Goal: Task Accomplishment & Management: Complete application form

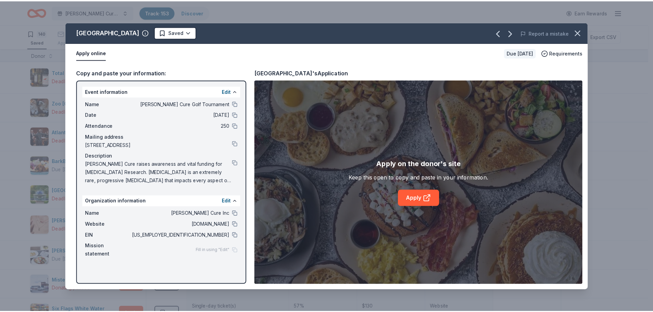
scroll to position [171, 0]
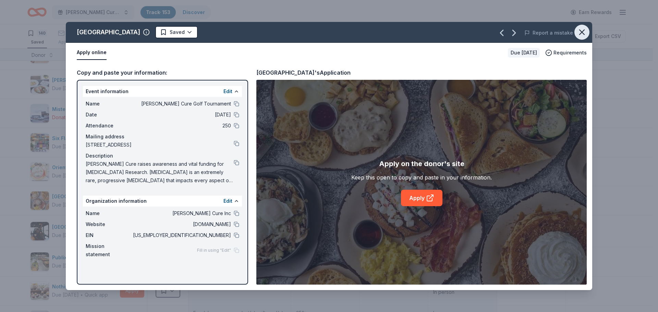
click at [579, 30] on icon "button" at bounding box center [582, 32] width 10 height 10
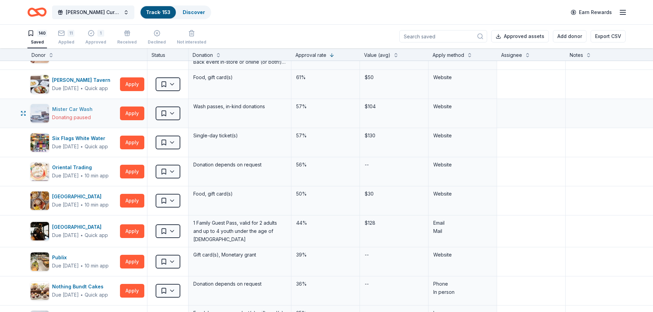
scroll to position [0, 0]
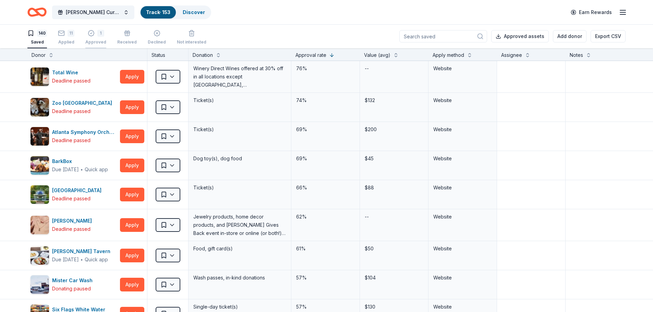
click at [94, 35] on icon "button" at bounding box center [91, 33] width 7 height 7
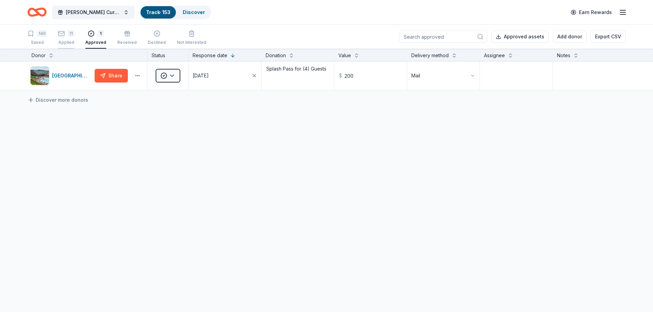
click at [66, 33] on div "11" at bounding box center [66, 33] width 16 height 7
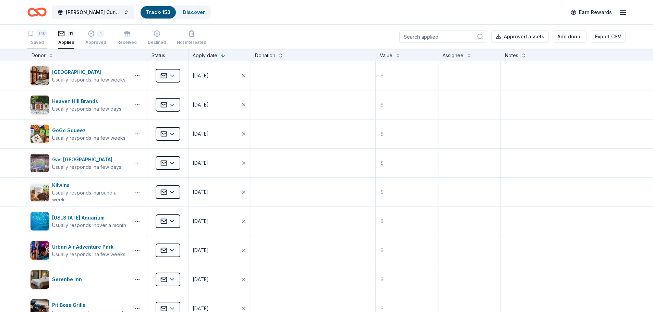
click at [41, 39] on div "140 Saved" at bounding box center [37, 37] width 20 height 15
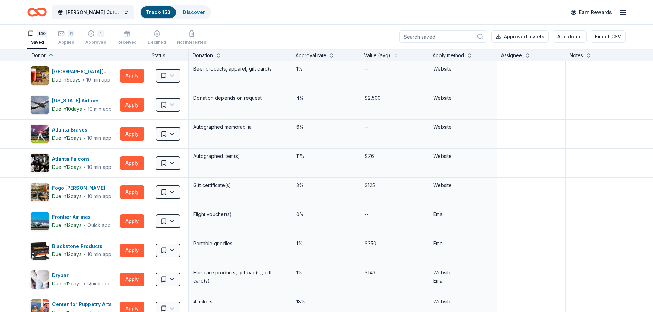
click at [311, 59] on div "Approval rate" at bounding box center [310, 55] width 31 height 8
click at [131, 162] on button "Apply" at bounding box center [132, 163] width 24 height 14
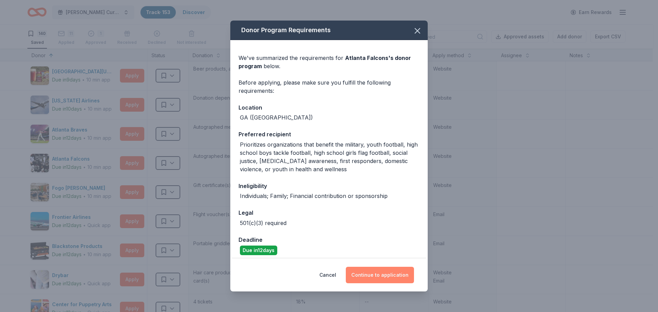
click at [379, 278] on button "Continue to application" at bounding box center [380, 275] width 68 height 16
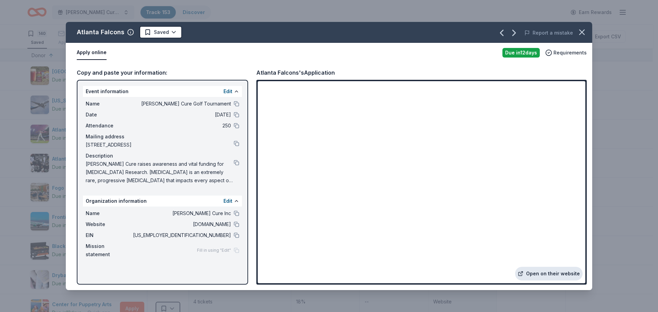
click at [557, 276] on link "Open on their website" at bounding box center [549, 274] width 68 height 14
click at [583, 34] on icon "button" at bounding box center [582, 32] width 5 height 5
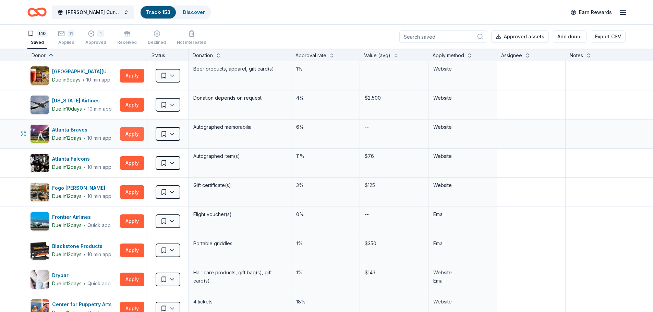
click at [131, 135] on button "Apply" at bounding box center [132, 134] width 24 height 14
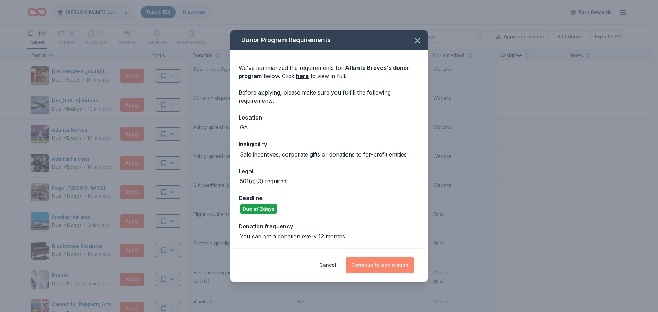
click at [389, 265] on button "Continue to application" at bounding box center [380, 265] width 68 height 16
